Goal: Transaction & Acquisition: Purchase product/service

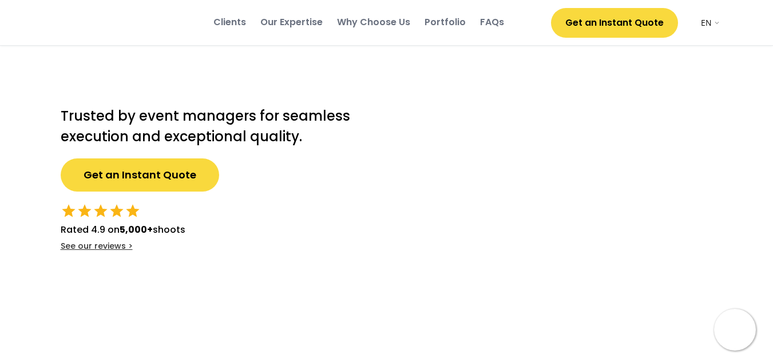
select select ""en""
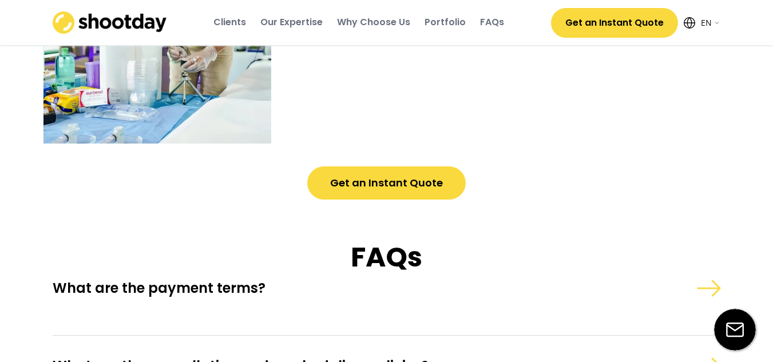
scroll to position [3402, 0]
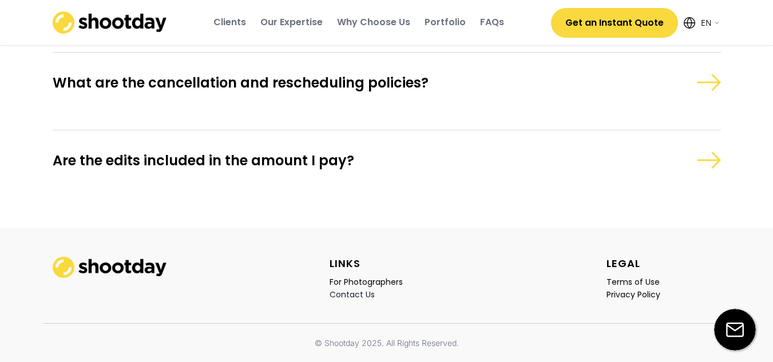
click at [354, 298] on div "Contact Us" at bounding box center [352, 295] width 45 height 10
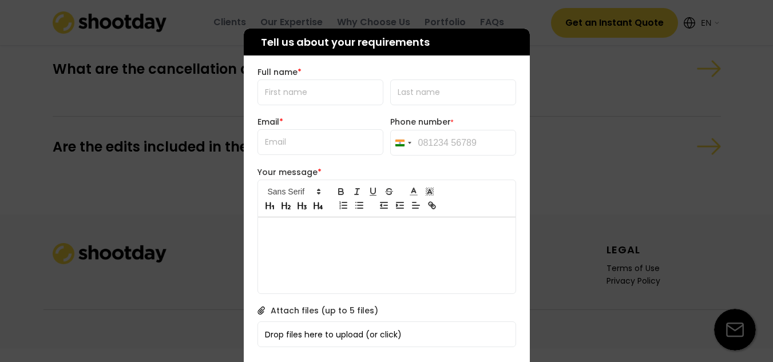
click at [612, 192] on div at bounding box center [386, 181] width 773 height 362
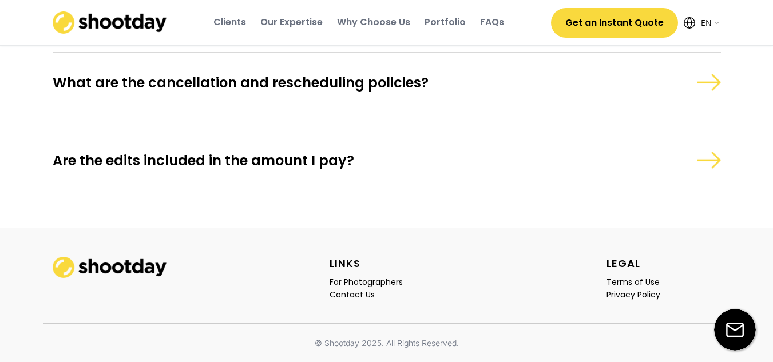
click at [703, 157] on img at bounding box center [708, 160] width 25 height 17
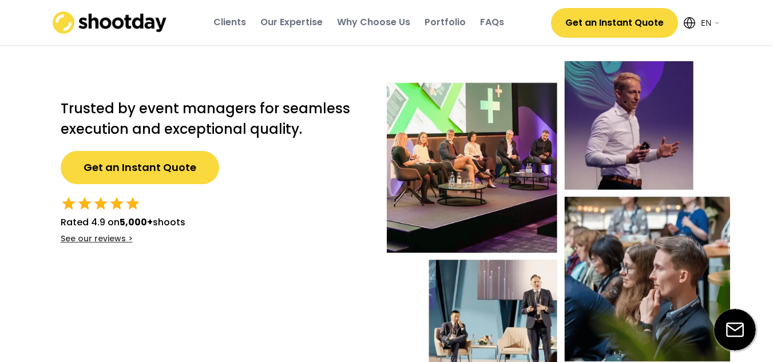
scroll to position [0, 0]
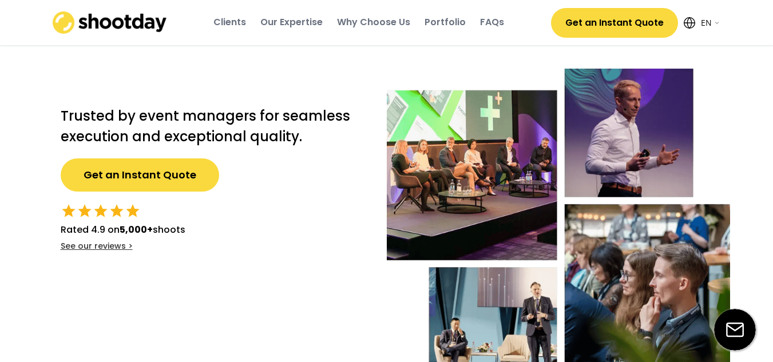
click at [385, 26] on div "Why Choose Us" at bounding box center [373, 22] width 73 height 13
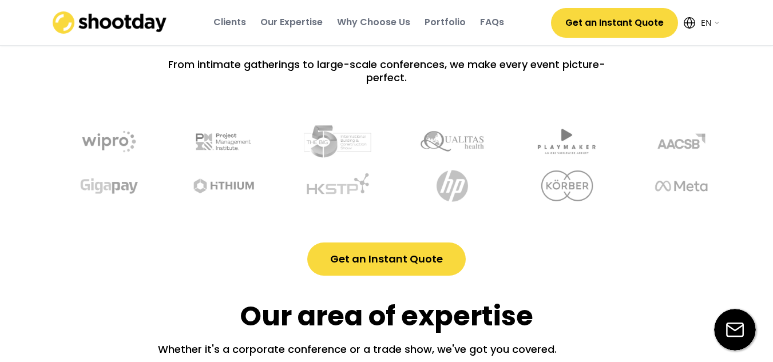
scroll to position [1059, 0]
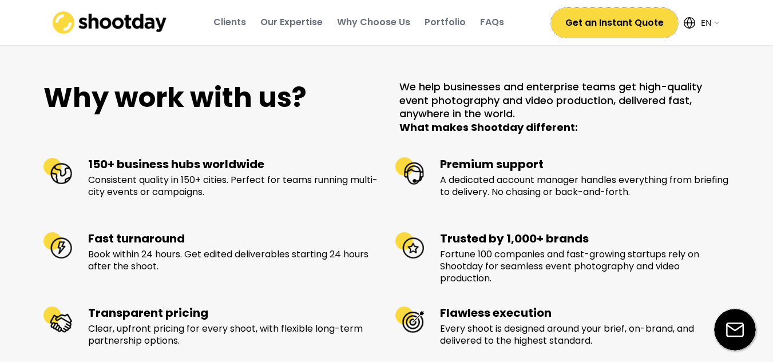
click at [586, 26] on button "Get an Instant Quote" at bounding box center [614, 23] width 127 height 30
